Goal: Navigation & Orientation: Find specific page/section

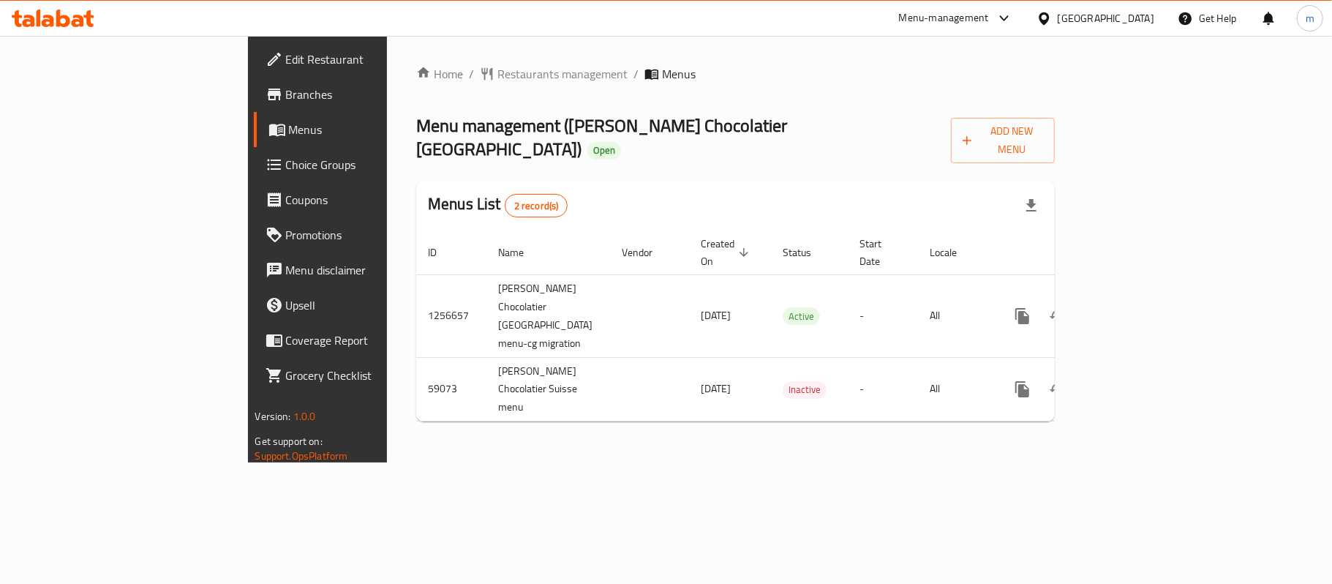
click at [286, 100] on span "Branches" at bounding box center [372, 95] width 173 height 18
click at [938, 18] on div "Menu-management" at bounding box center [944, 19] width 90 height 18
click at [835, 162] on div "Restaurant-Management" at bounding box center [866, 162] width 115 height 16
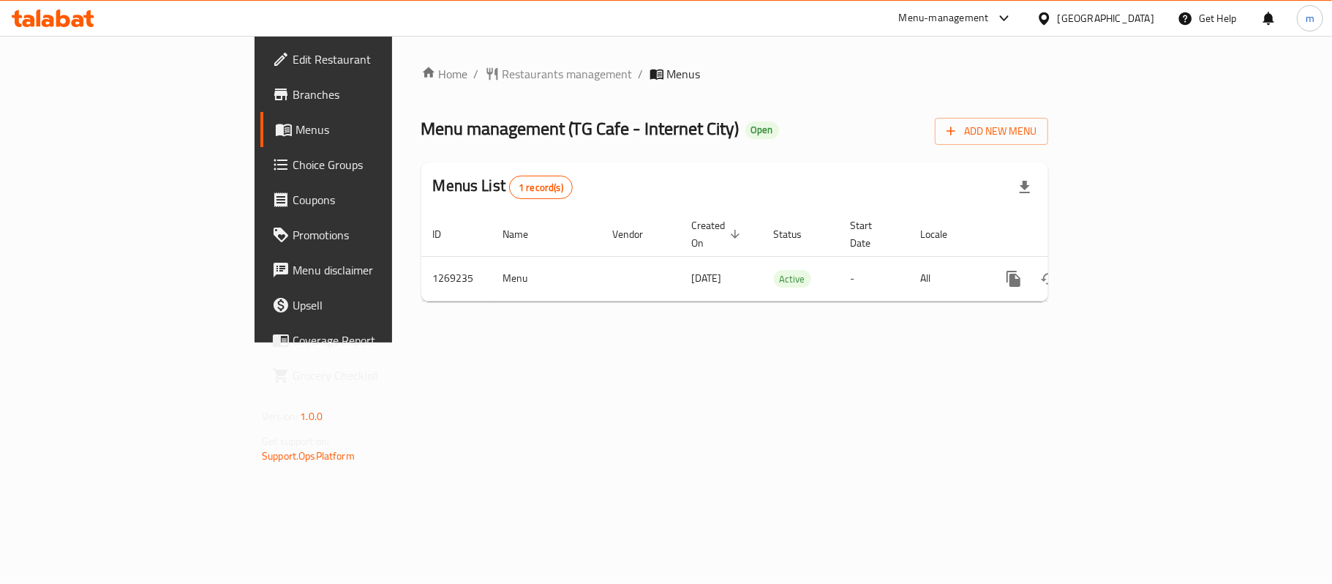
click at [969, 18] on div "Menu-management" at bounding box center [944, 19] width 90 height 18
click at [862, 173] on div "Restaurant-Management" at bounding box center [866, 162] width 138 height 34
click at [952, 20] on div "Menu-management" at bounding box center [944, 19] width 90 height 18
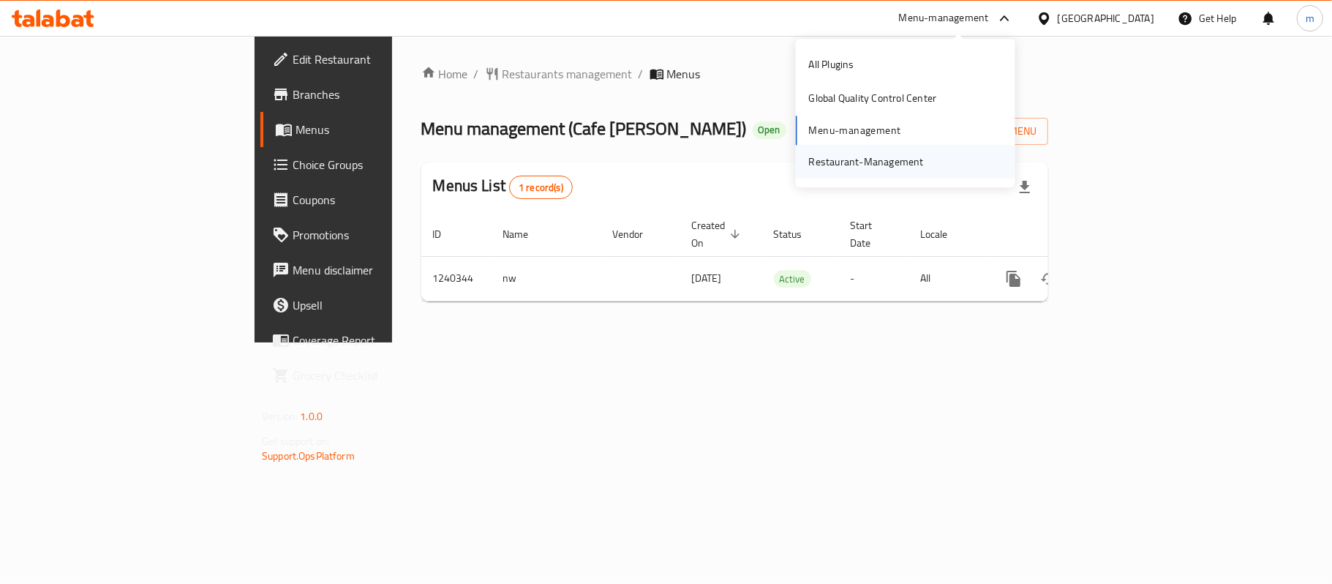
click at [857, 162] on div "Restaurant-Management" at bounding box center [866, 162] width 115 height 16
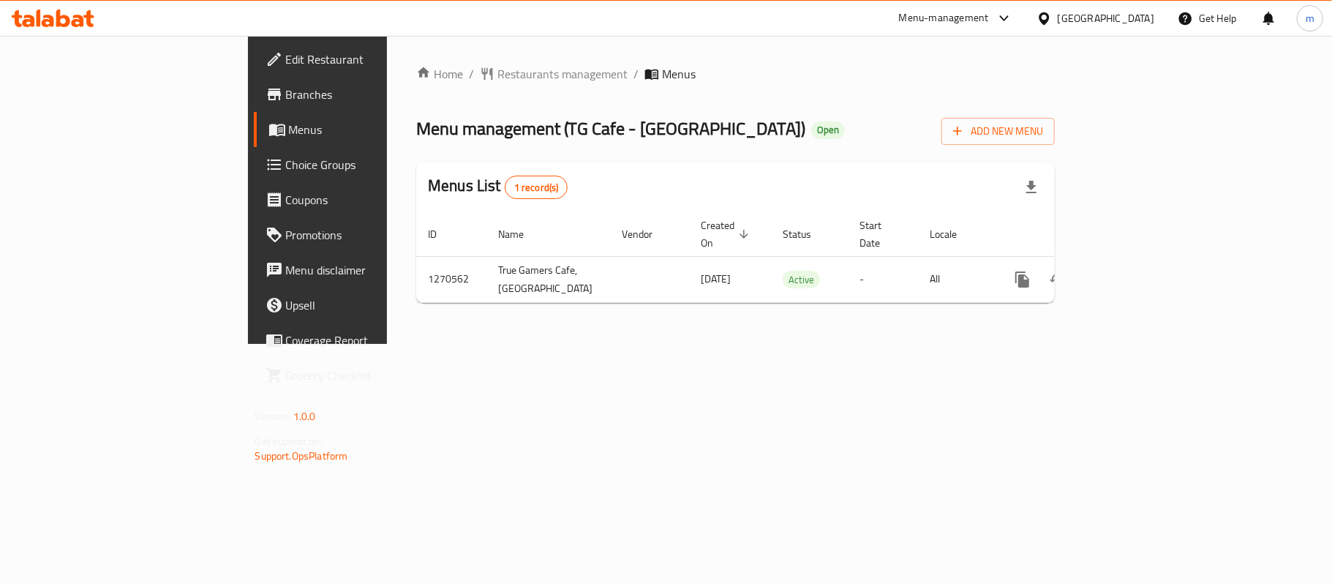
click at [967, 18] on div "Menu-management" at bounding box center [944, 19] width 90 height 18
click at [838, 157] on div "Restaurant-Management" at bounding box center [866, 162] width 115 height 16
